Goal: Transaction & Acquisition: Purchase product/service

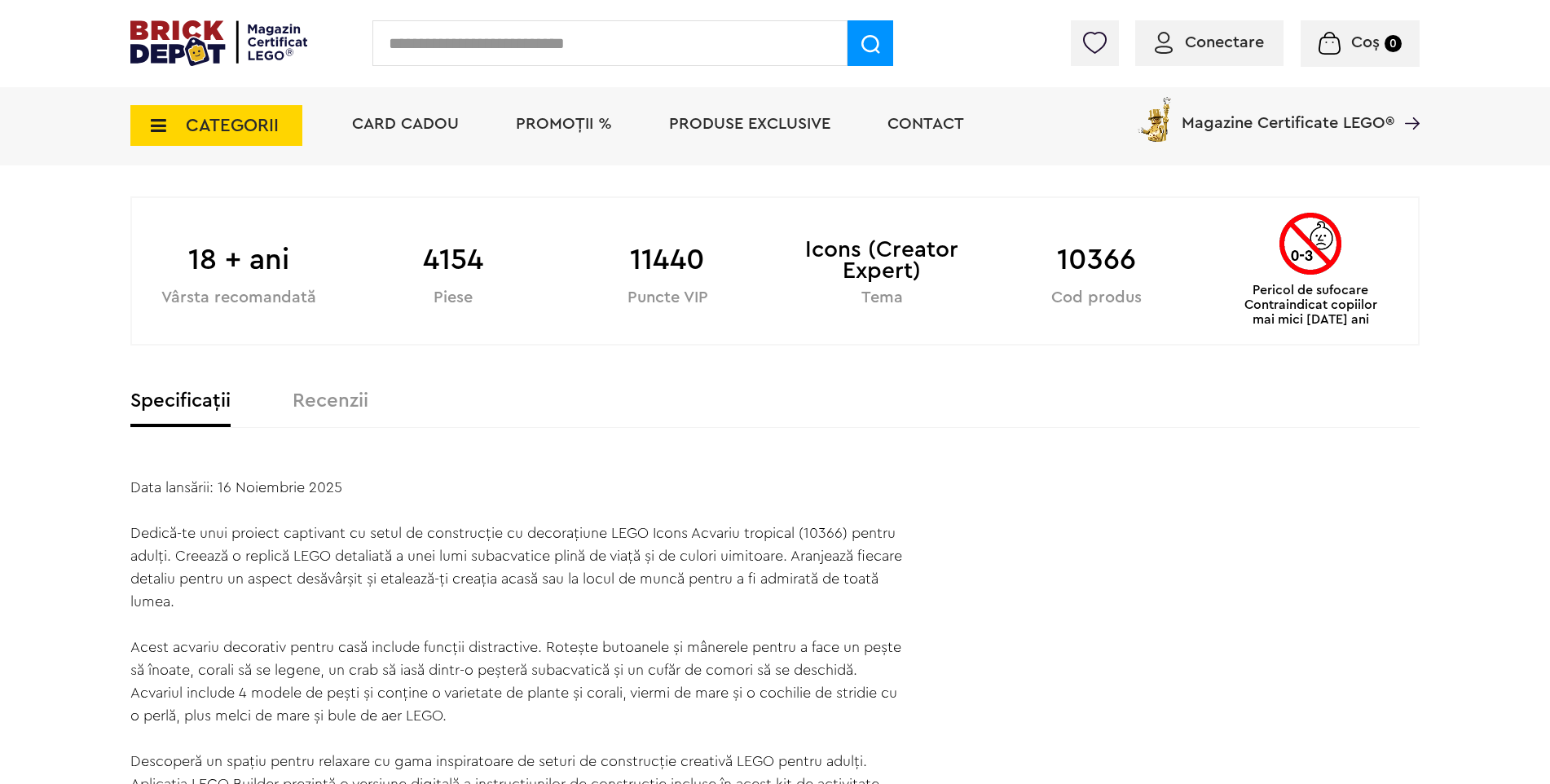
scroll to position [733, 0]
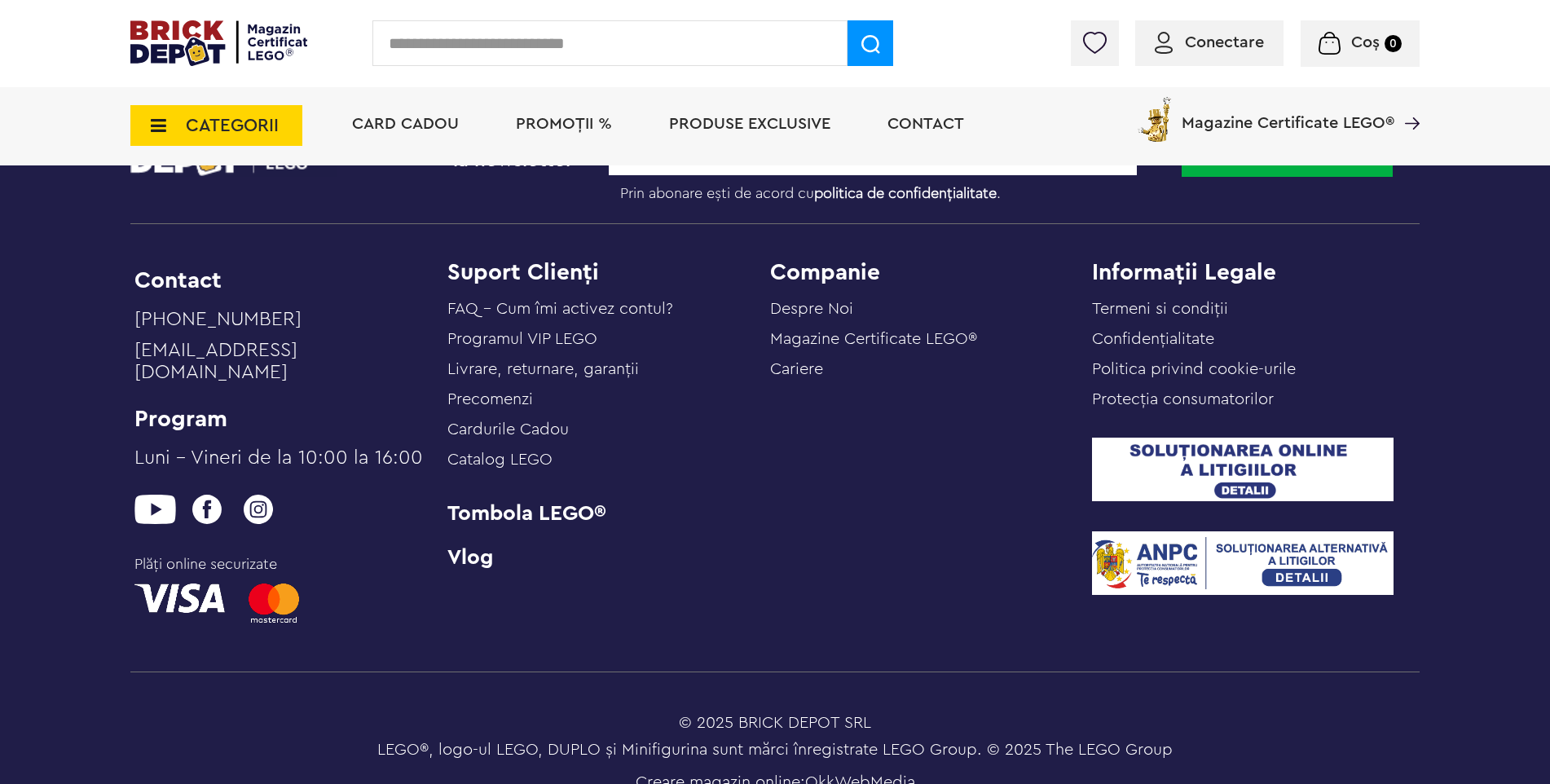
scroll to position [2744, 0]
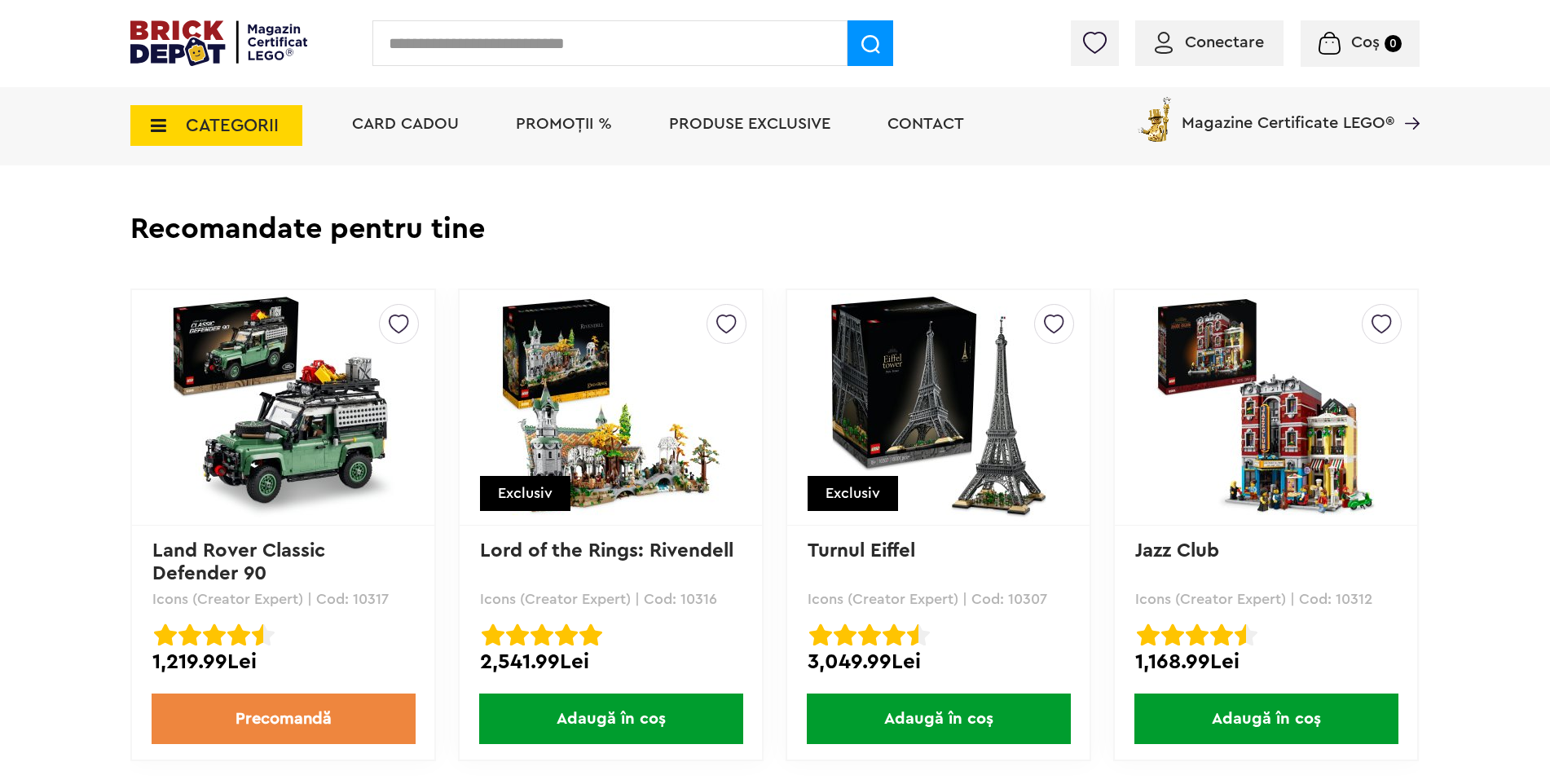
scroll to position [1955, 0]
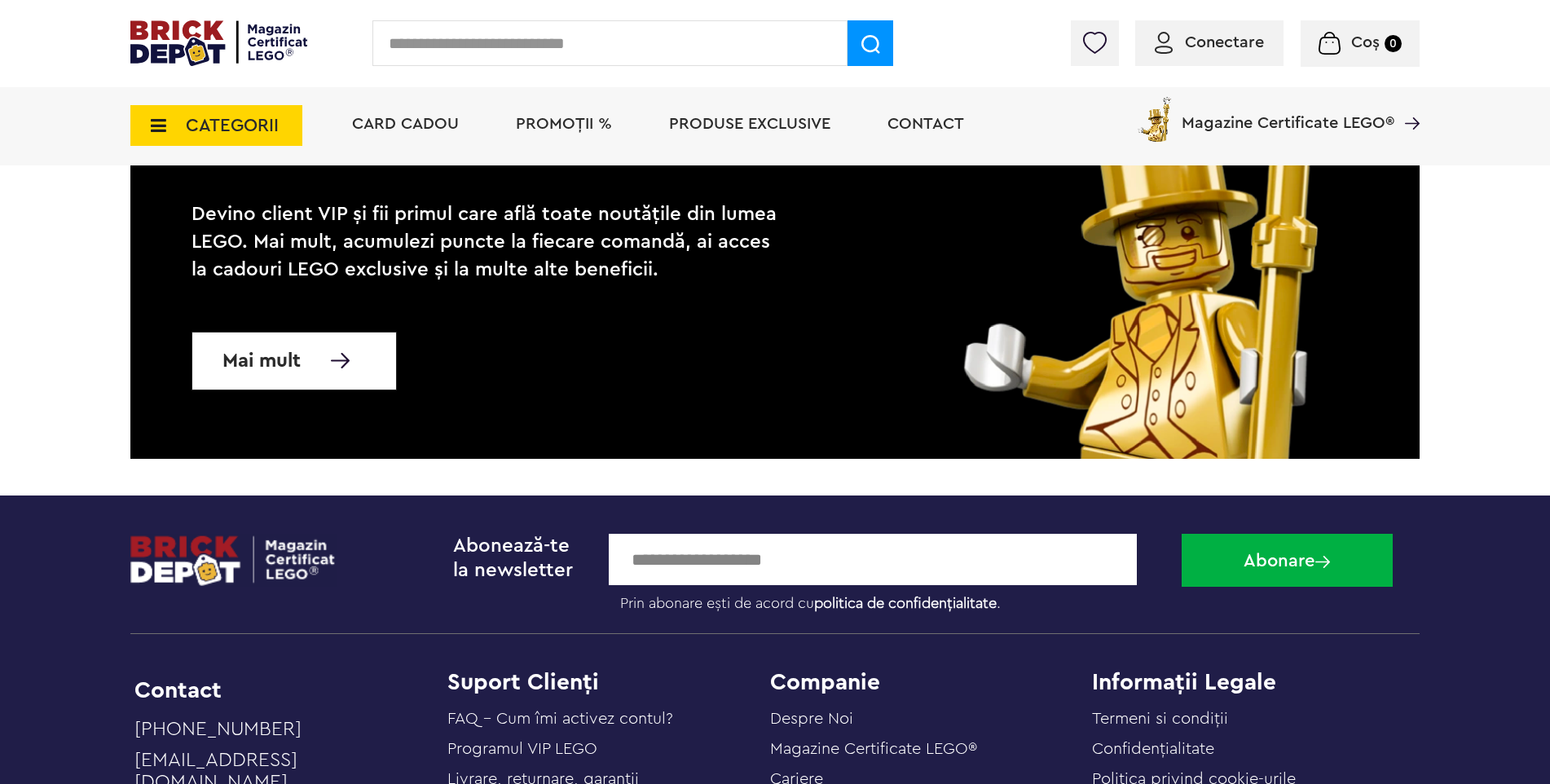
scroll to position [2744, 0]
